Goal: Task Accomplishment & Management: Manage account settings

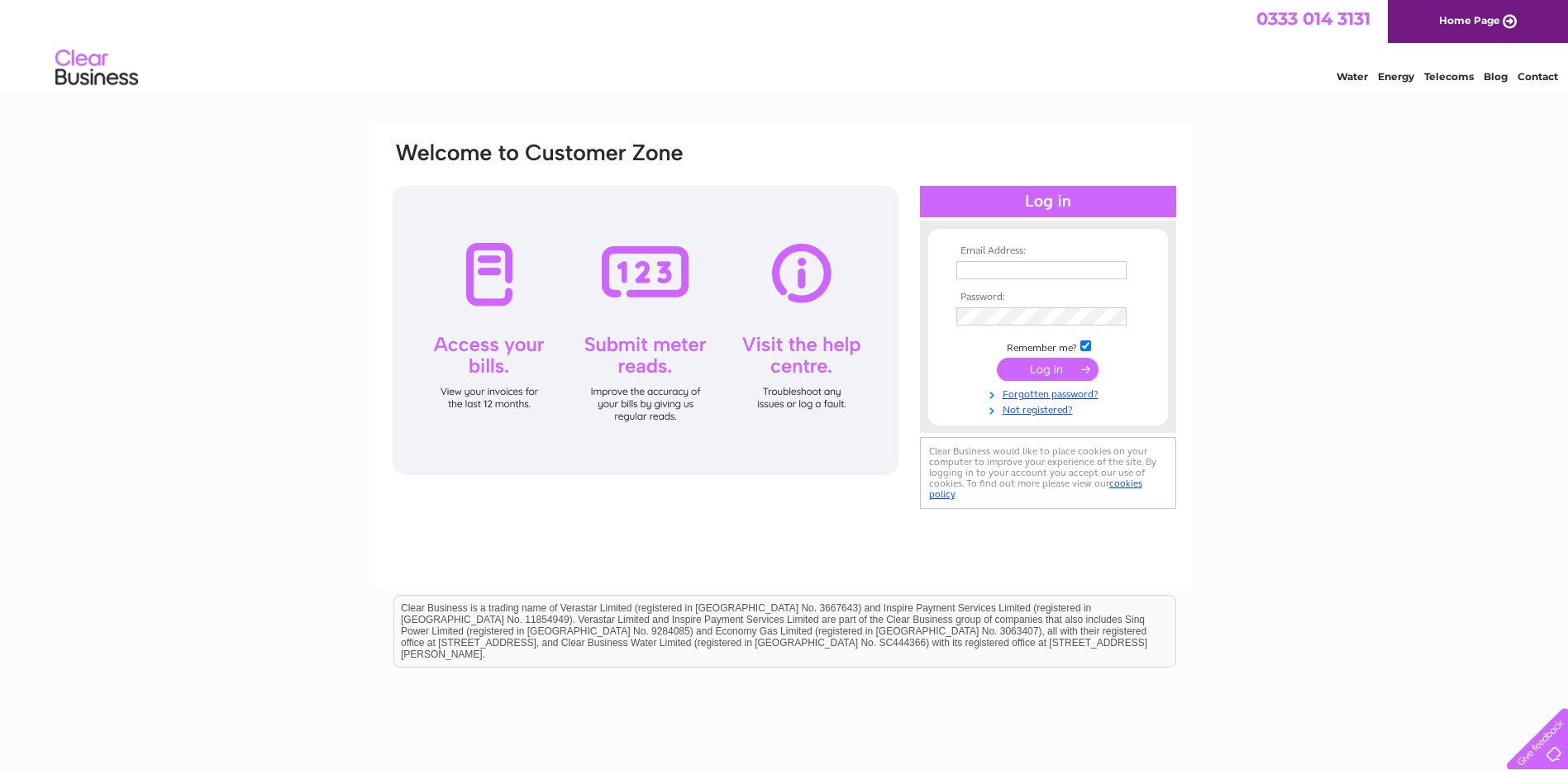
type input "joan@slatehairdressing.co.uk"
click at [1063, 368] on input "submit" at bounding box center [1047, 368] width 102 height 23
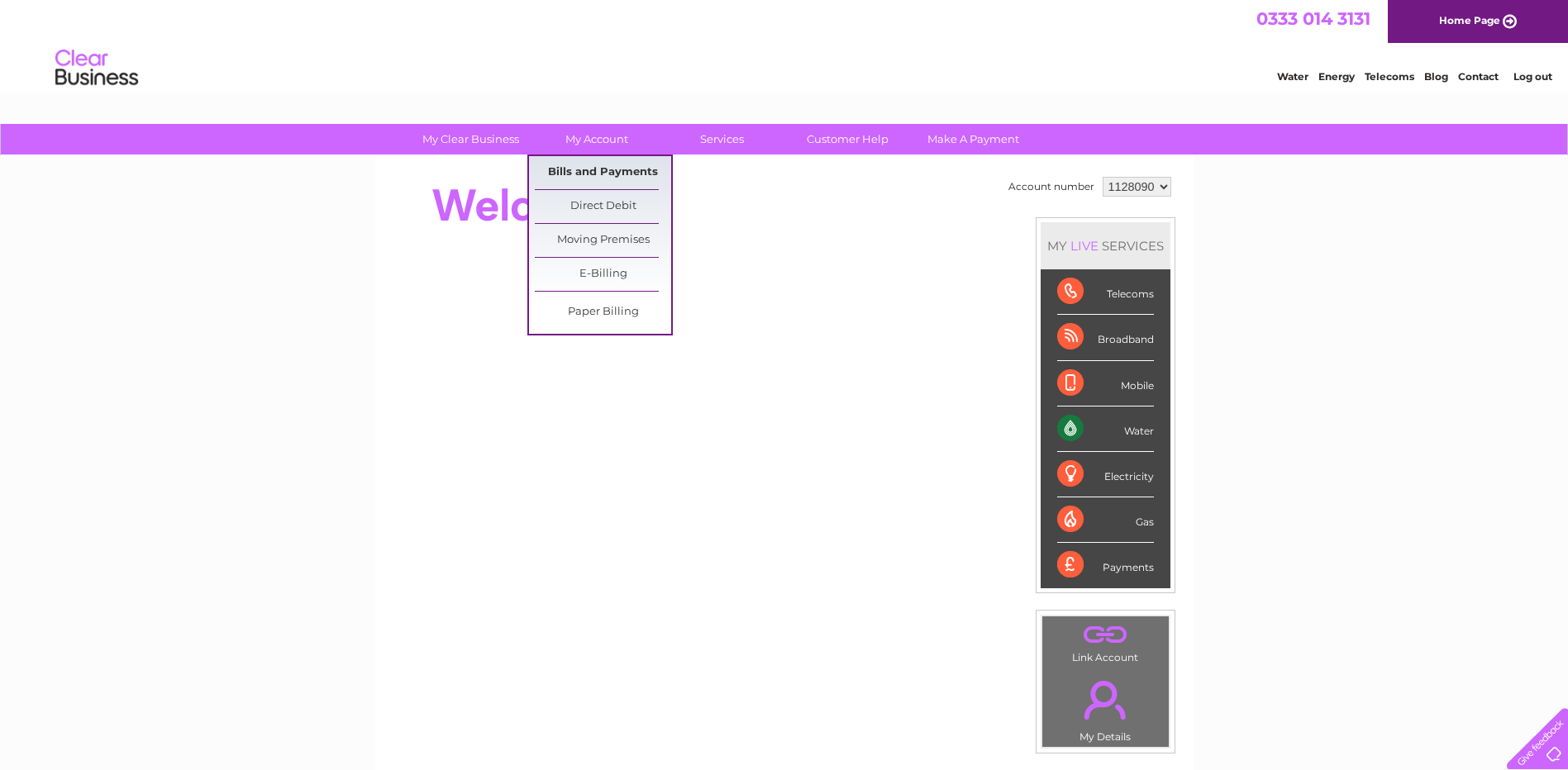
click at [575, 170] on link "Bills and Payments" at bounding box center [602, 172] width 137 height 33
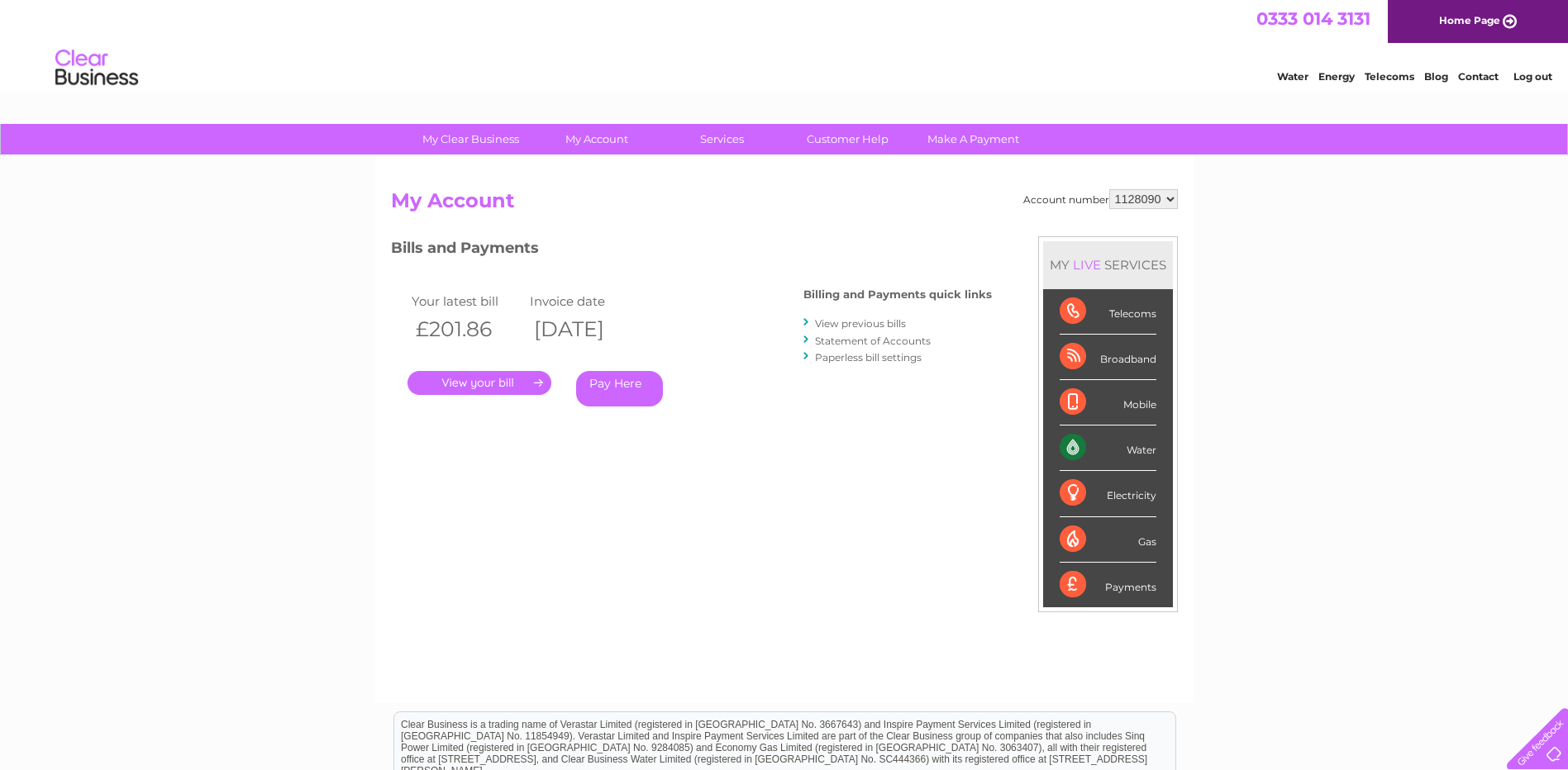
click at [499, 381] on link "." at bounding box center [479, 383] width 144 height 24
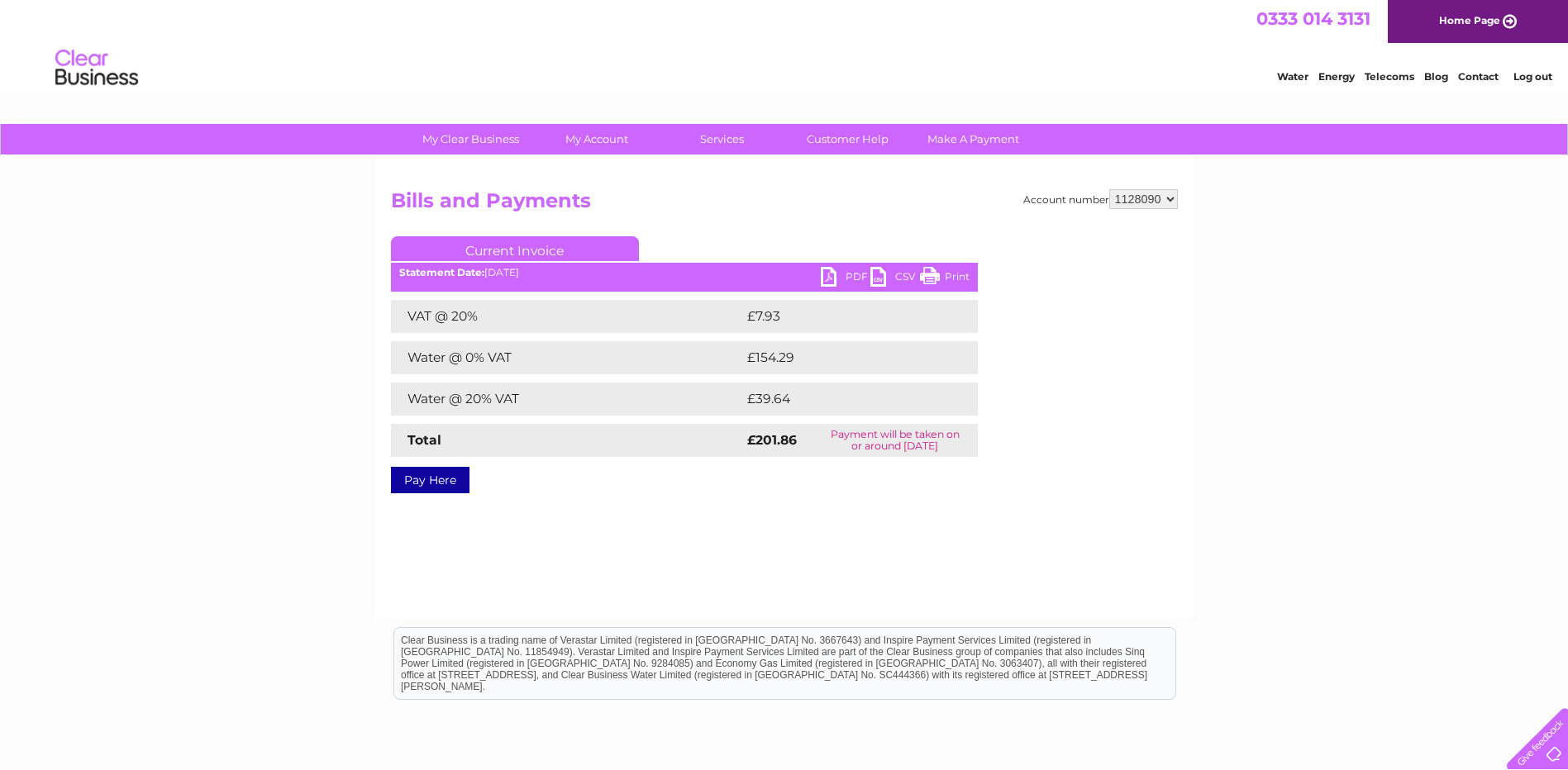
click at [837, 270] on link "PDF" at bounding box center [845, 279] width 50 height 24
